Goal: Transaction & Acquisition: Purchase product/service

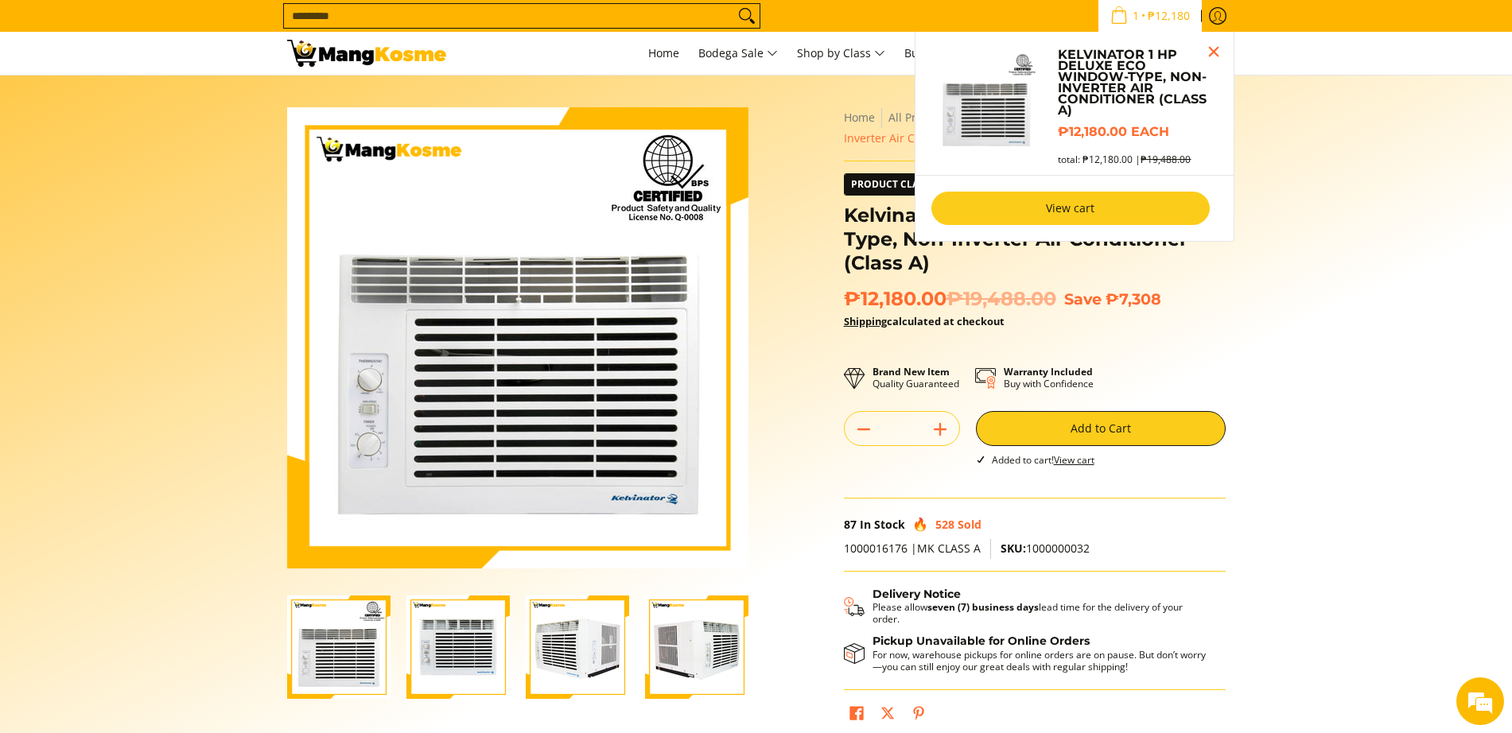
click at [1055, 216] on link "View cart" at bounding box center [1070, 208] width 278 height 33
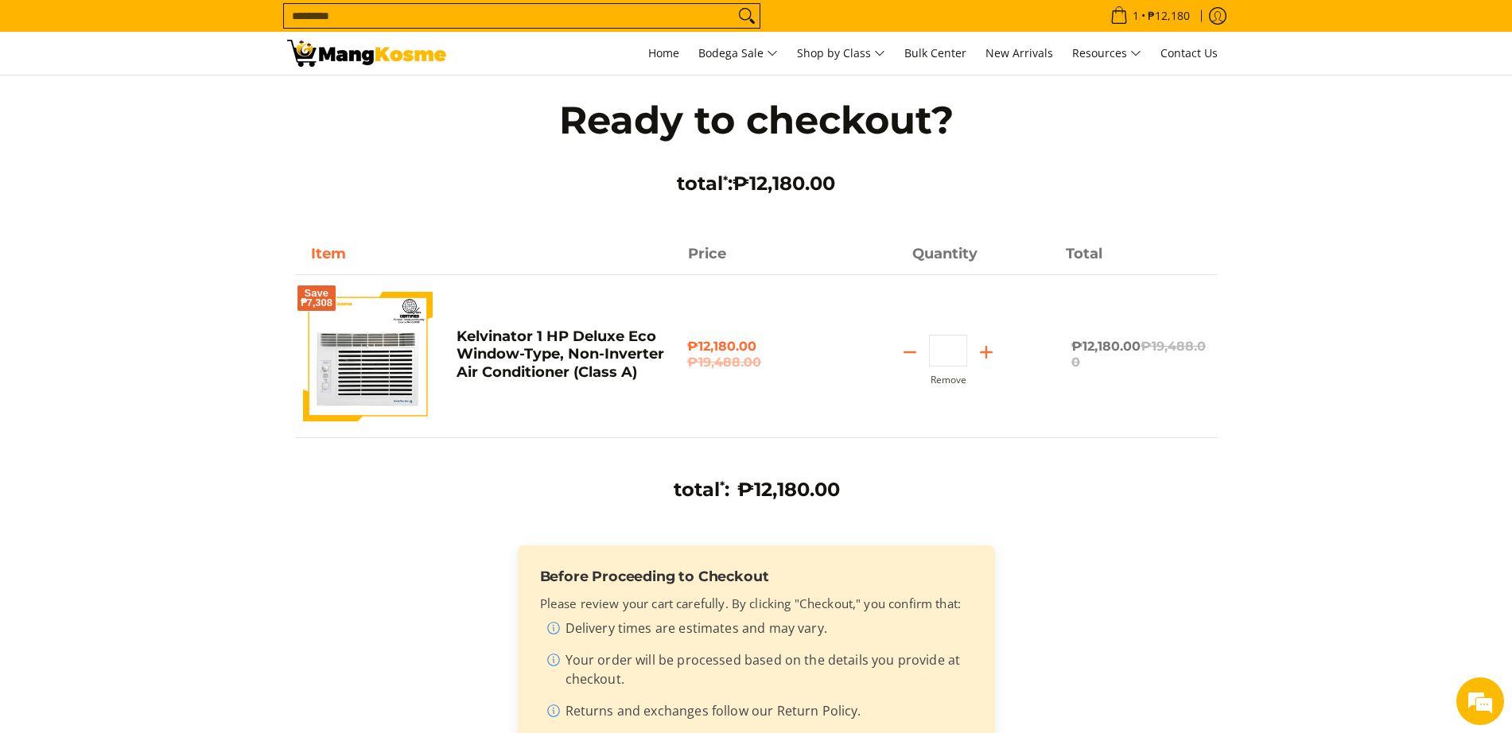
scroll to position [497, 0]
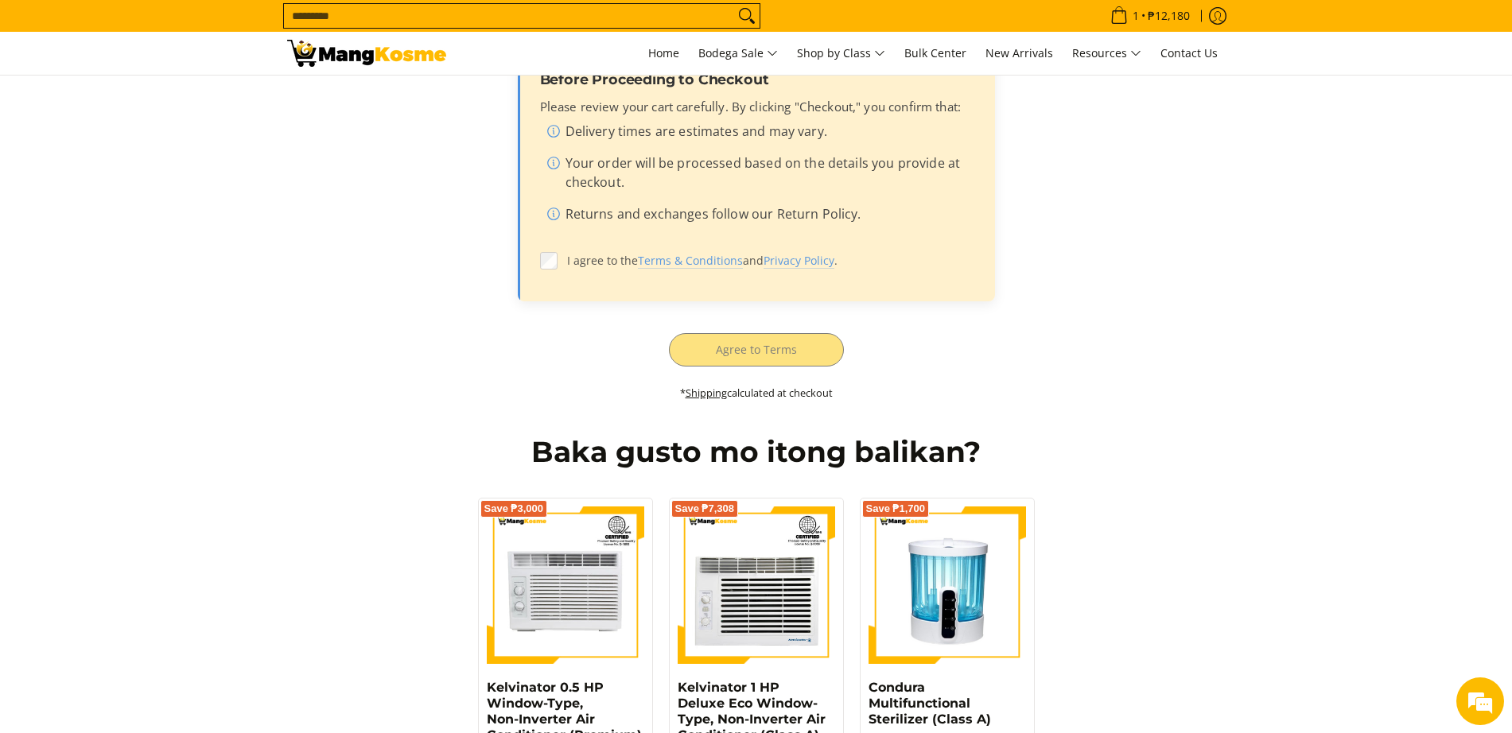
click at [559, 264] on label "I agree to the Terms & Conditions and Privacy Policy ." at bounding box center [756, 261] width 433 height 30
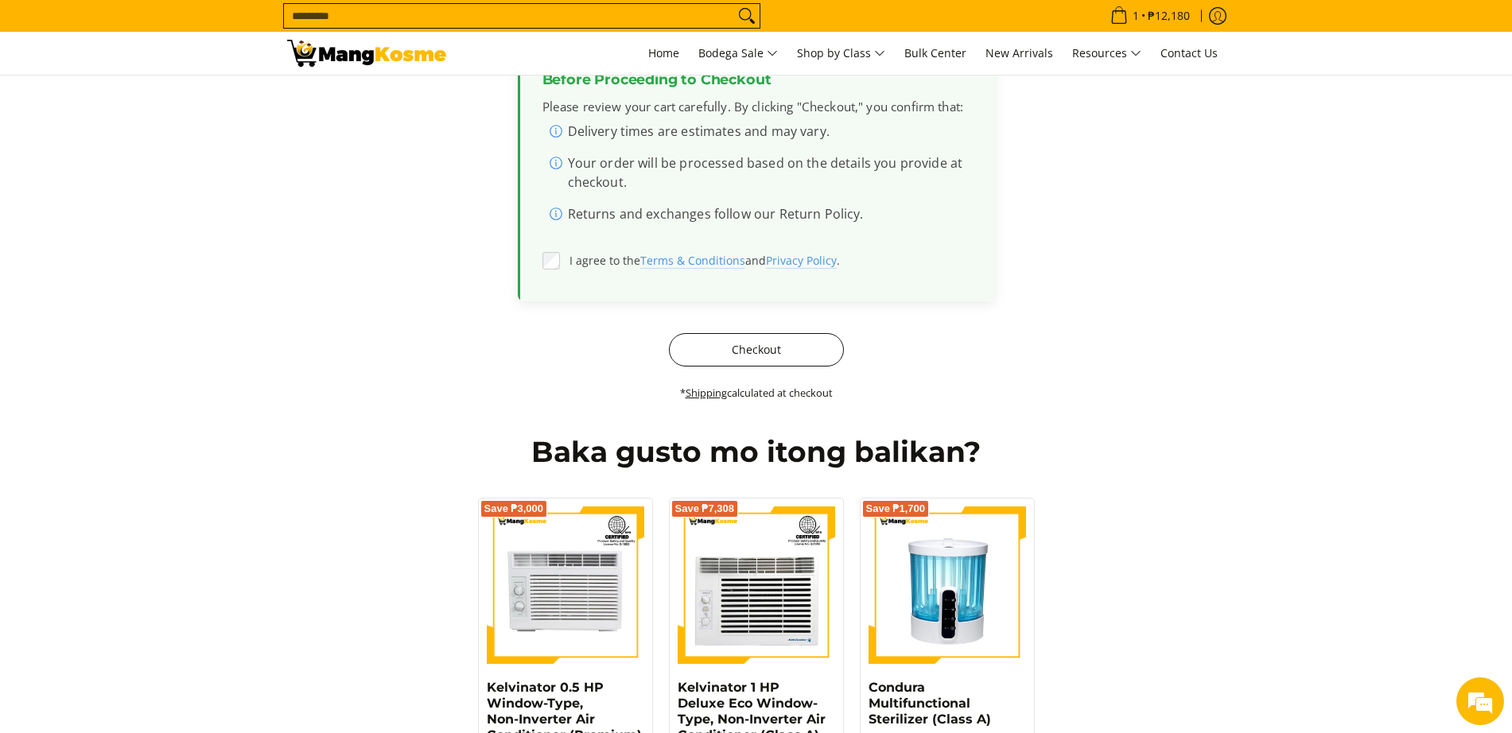
click at [771, 352] on button "Checkout" at bounding box center [756, 349] width 175 height 33
